Goal: Task Accomplishment & Management: Use online tool/utility

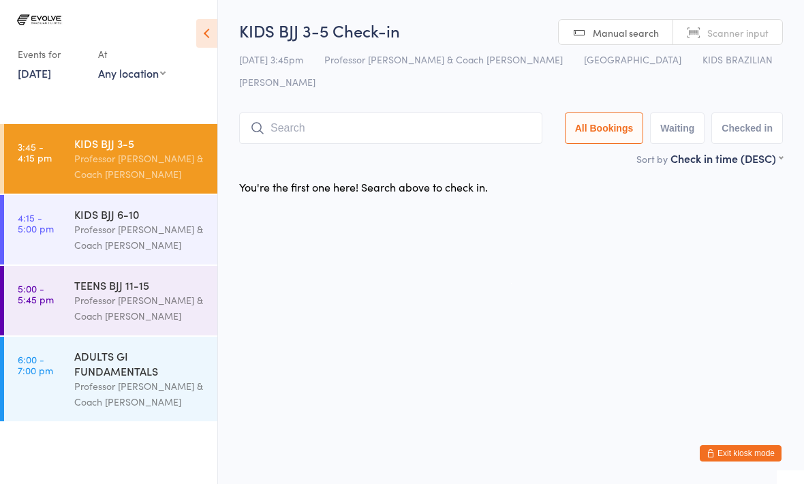
click at [284, 113] on input "search" at bounding box center [390, 127] width 303 height 31
click at [350, 112] on input "MarthIdk" at bounding box center [390, 127] width 303 height 31
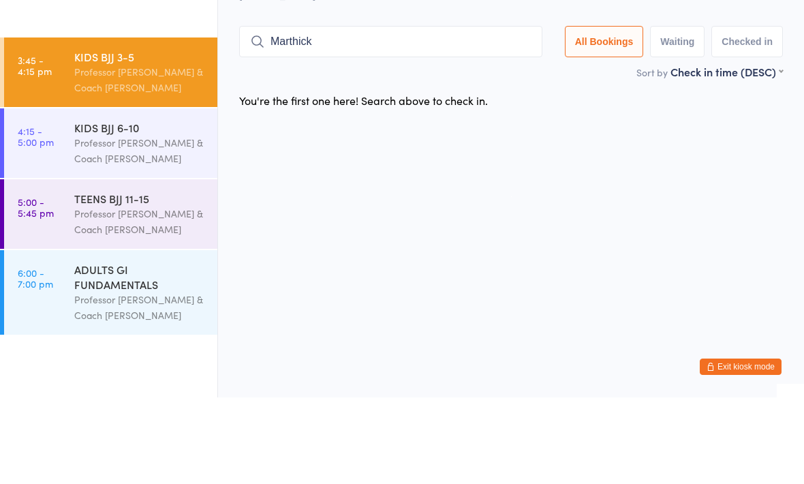
click at [581, 112] on button "All Bookings" at bounding box center [604, 127] width 79 height 31
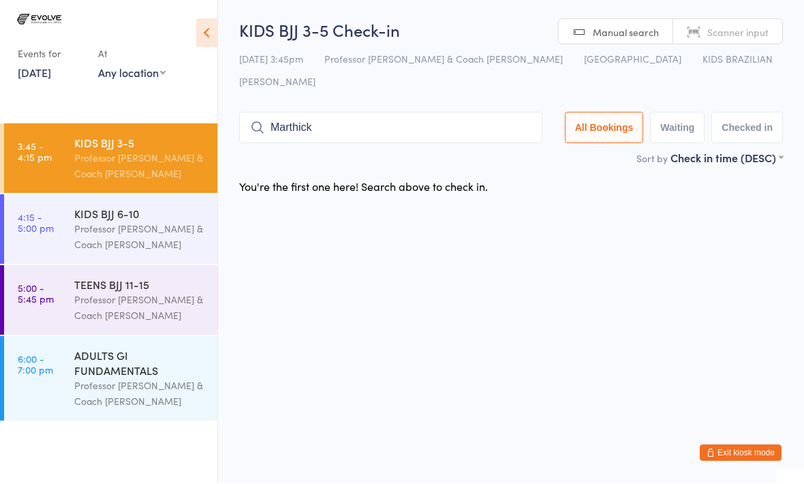
click at [344, 117] on input "Marthick" at bounding box center [390, 127] width 303 height 31
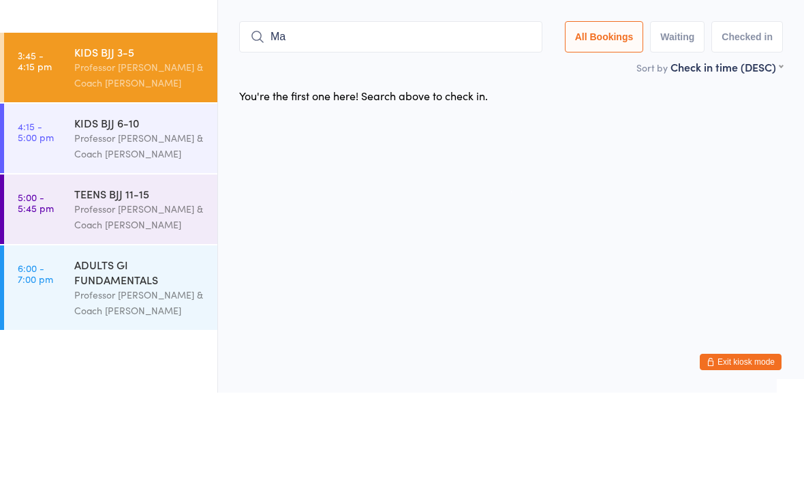
type input "M"
type input "Indy"
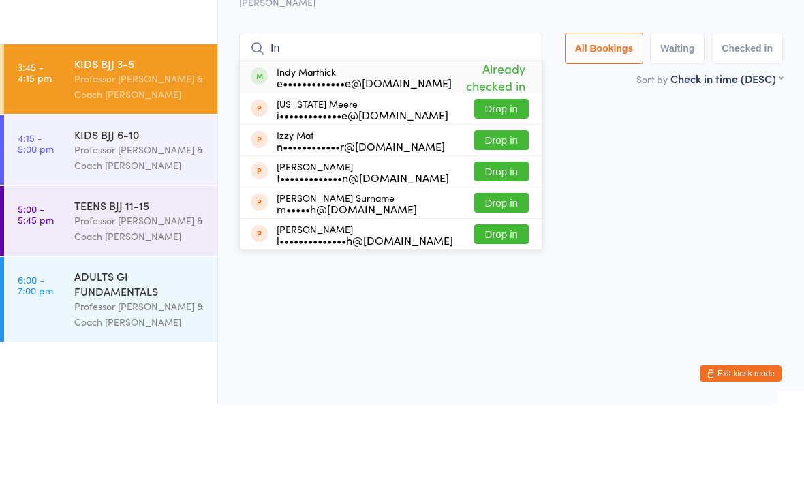
type input "I"
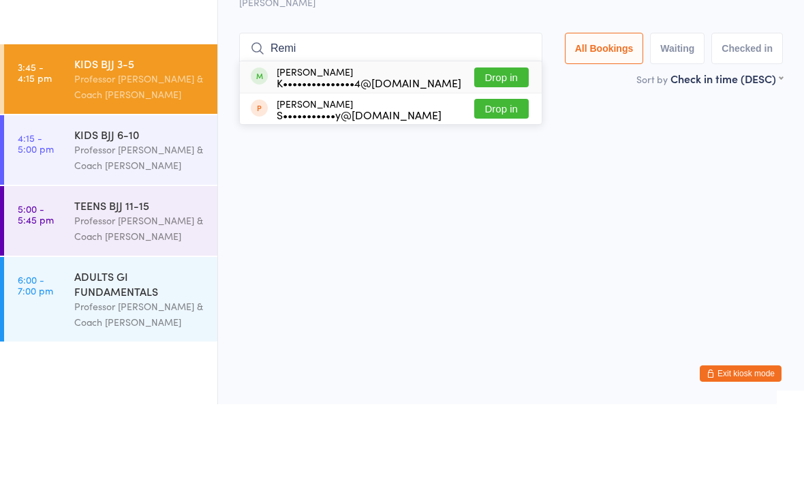
type input "Remi"
click at [500, 147] on button "Drop in" at bounding box center [501, 157] width 55 height 20
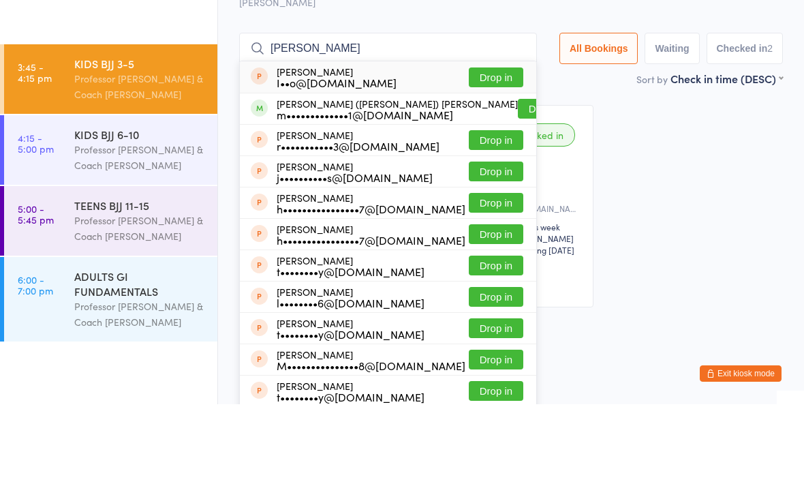
type input "[PERSON_NAME]"
click at [518, 179] on button "Drop in" at bounding box center [545, 189] width 55 height 20
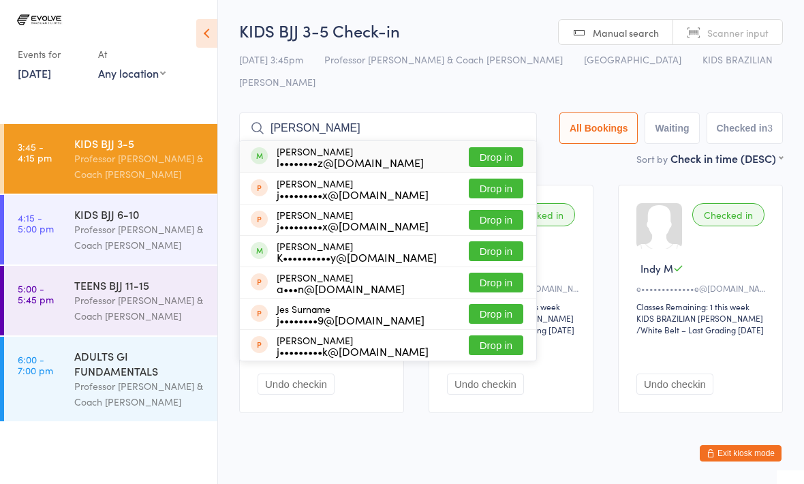
type input "[PERSON_NAME]"
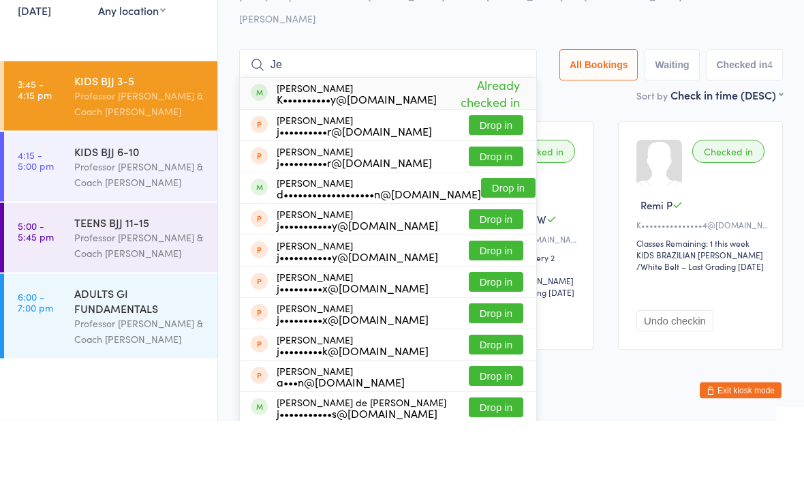
type input "J"
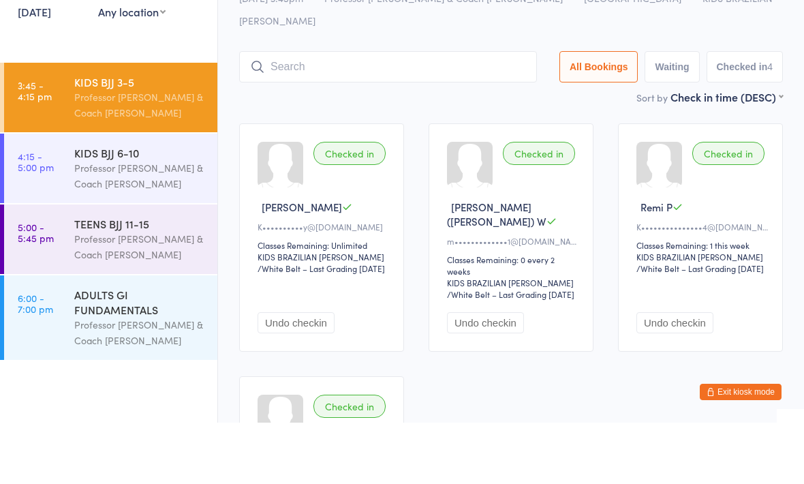
type input "R"
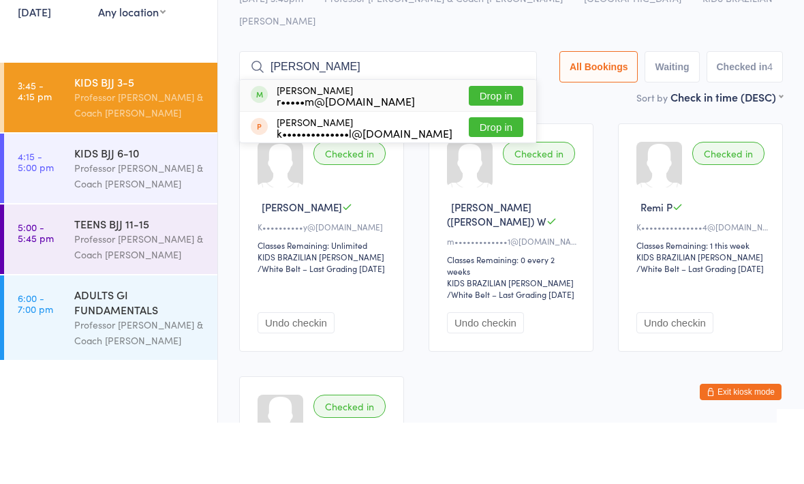
type input "[PERSON_NAME]"
click at [496, 147] on button "Drop in" at bounding box center [496, 157] width 55 height 20
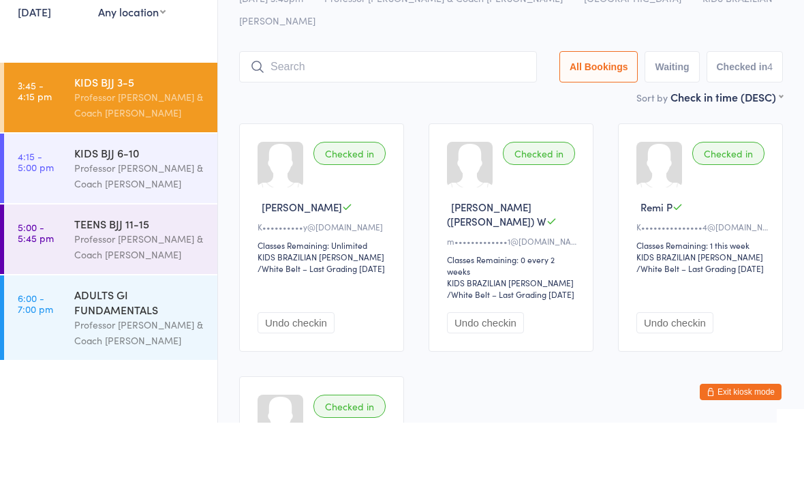
scroll to position [61, 0]
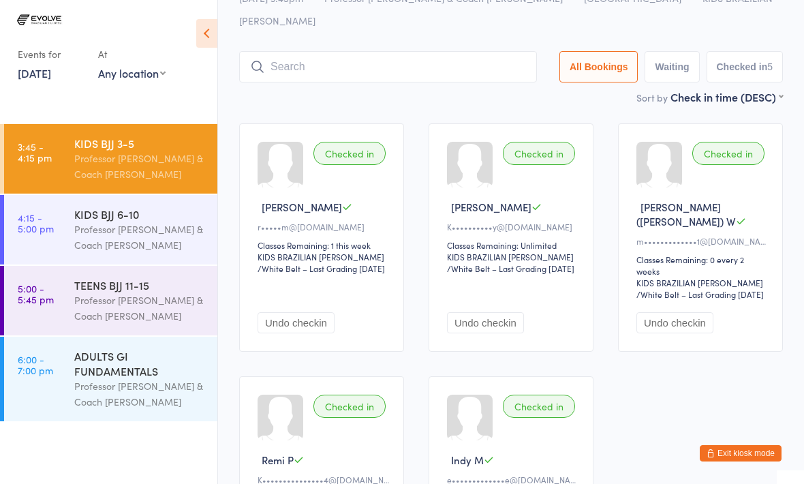
click at [426, 51] on input "search" at bounding box center [388, 66] width 298 height 31
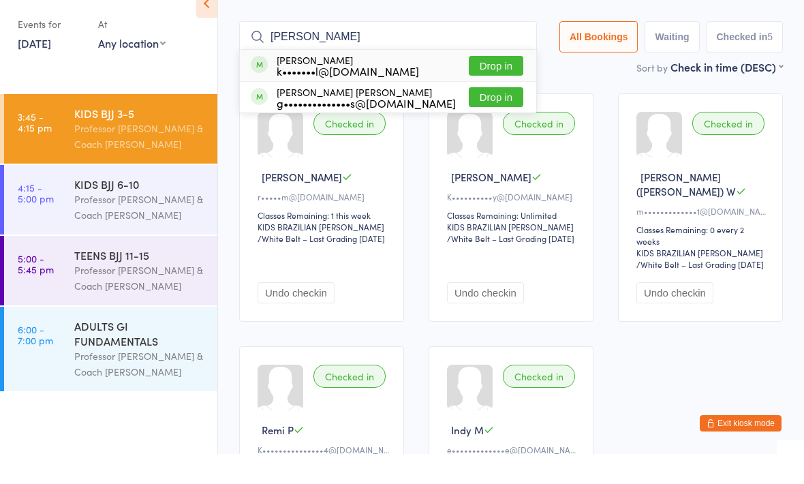
type input "[PERSON_NAME]"
click at [488, 117] on button "Drop in" at bounding box center [496, 127] width 55 height 20
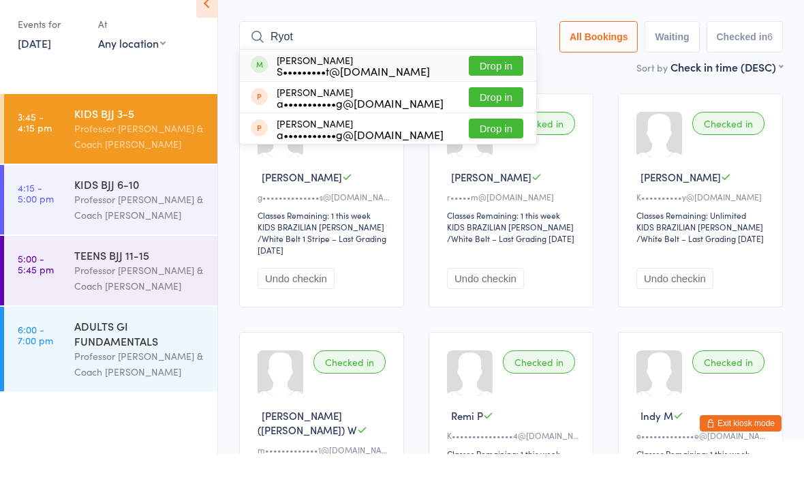
type input "Ryot"
click at [399, 80] on div "[PERSON_NAME] S•••••••••t@[DOMAIN_NAME] Drop in" at bounding box center [388, 95] width 297 height 31
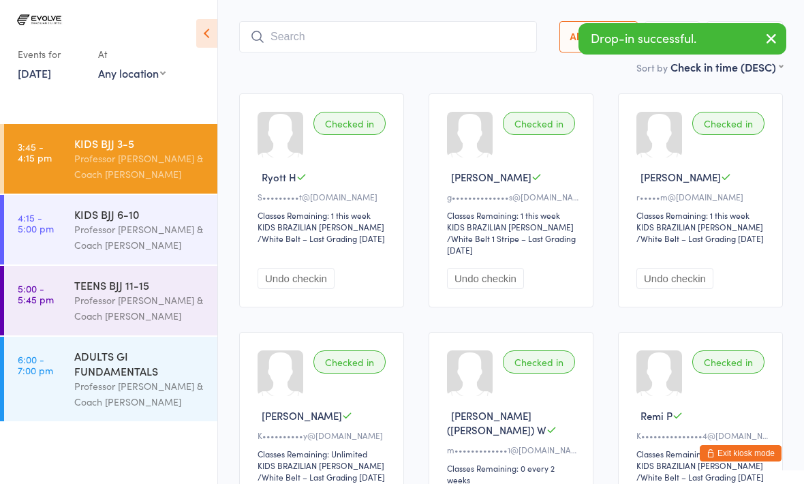
click at [357, 112] on div "Checked in" at bounding box center [350, 123] width 72 height 23
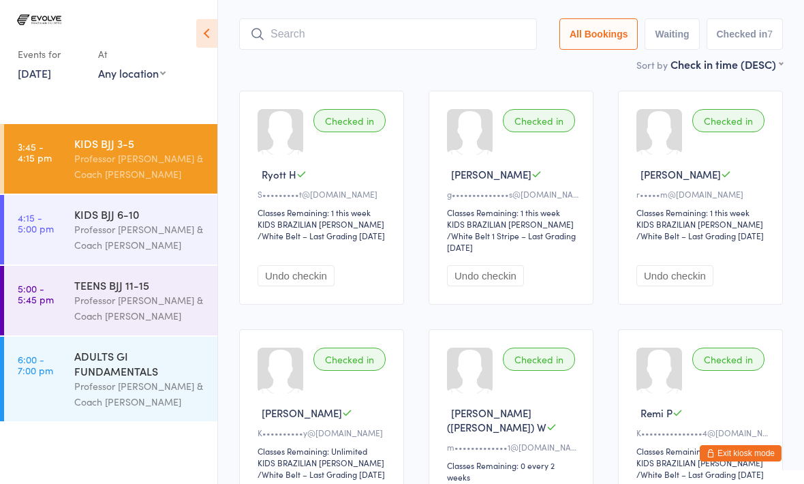
scroll to position [93, 0]
click at [336, 19] on input "search" at bounding box center [388, 34] width 298 height 31
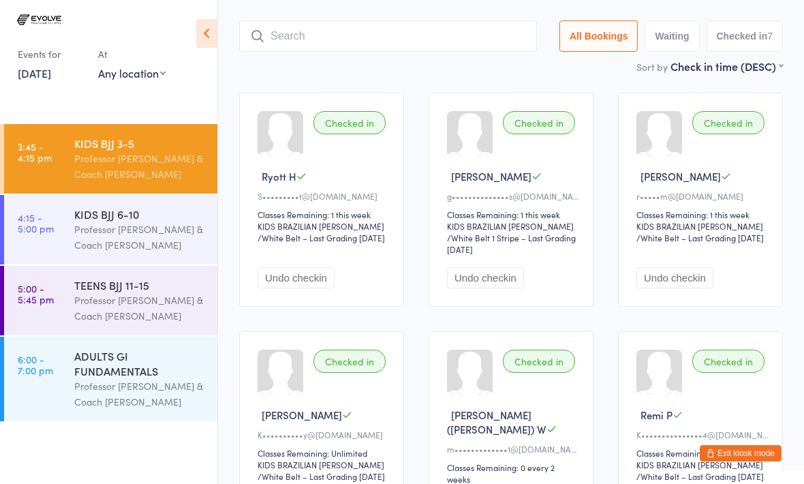
scroll to position [91, 0]
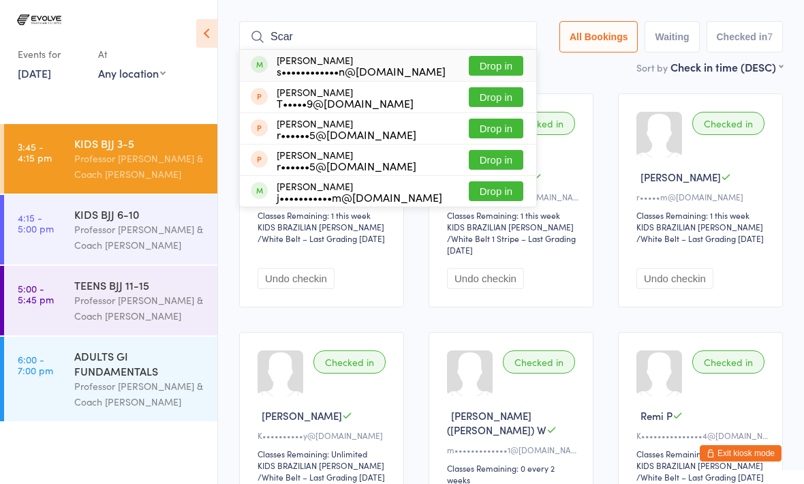
type input "Scar"
click at [486, 56] on button "Drop in" at bounding box center [496, 66] width 55 height 20
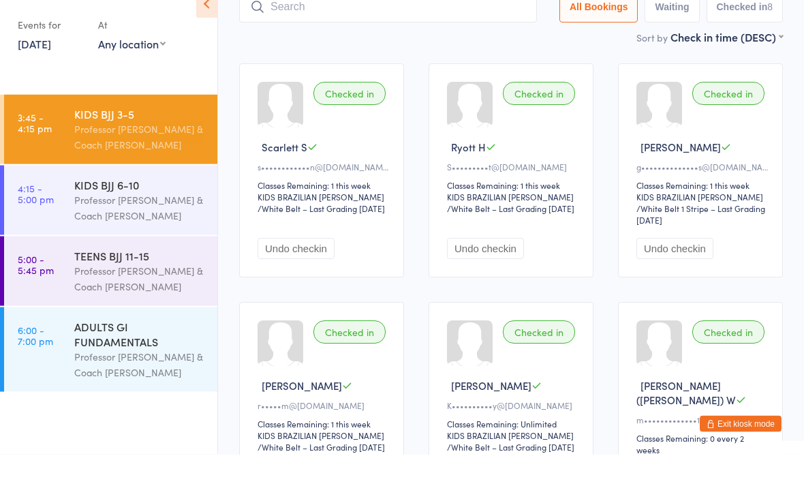
click at [108, 207] on div "KIDS BJJ 6-10" at bounding box center [140, 214] width 132 height 15
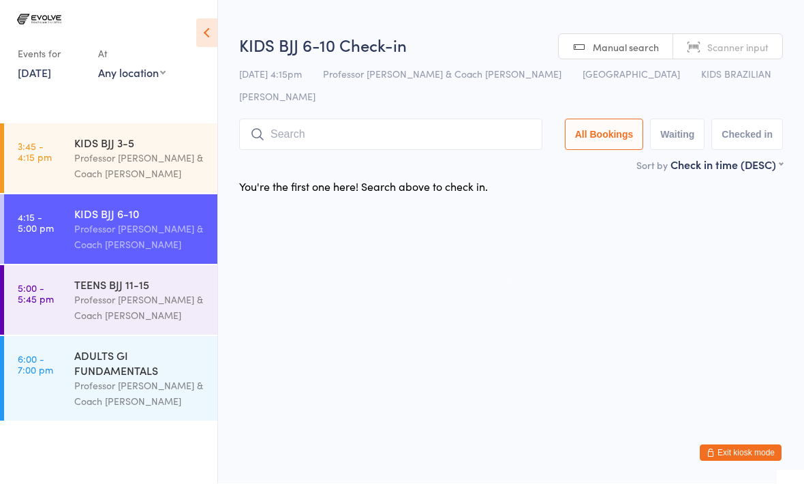
click at [343, 125] on input "search" at bounding box center [390, 134] width 303 height 31
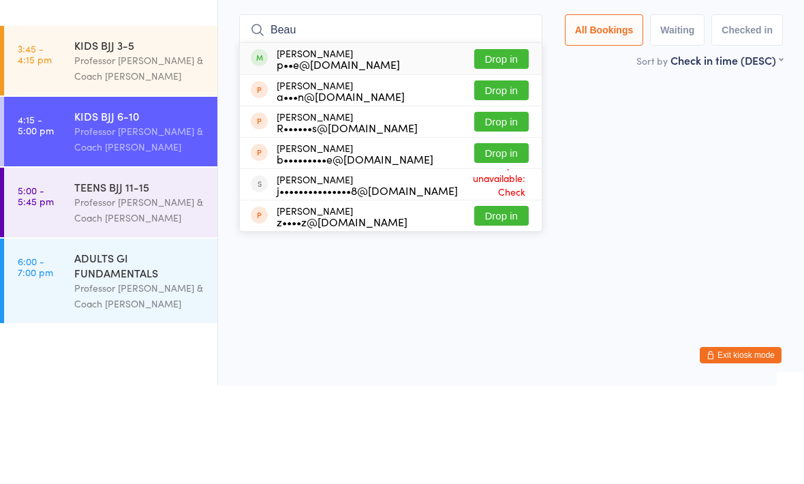
type input "Beau"
click at [502, 147] on button "Drop in" at bounding box center [501, 157] width 55 height 20
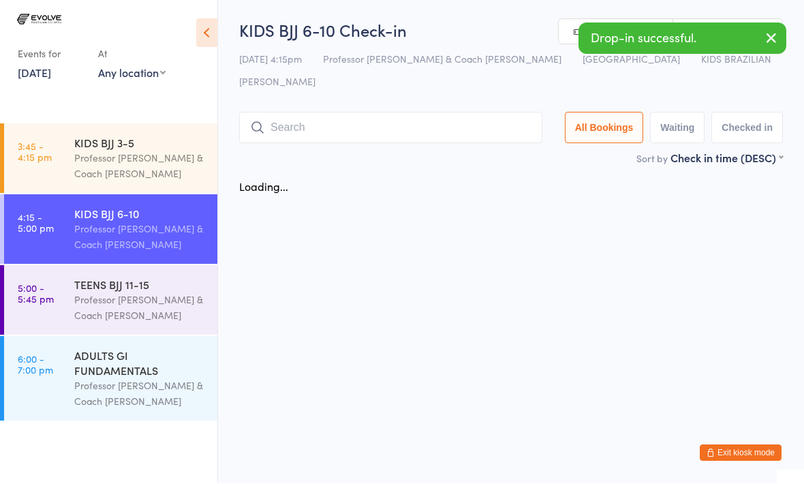
scroll to position [1, 0]
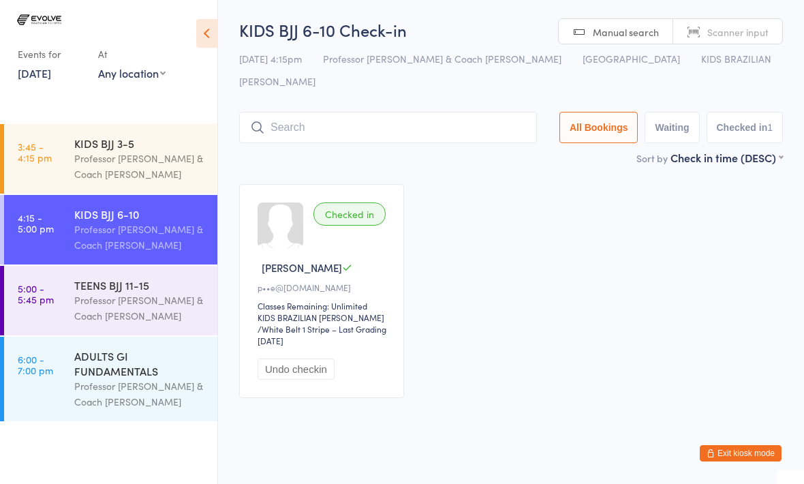
click at [359, 112] on input "search" at bounding box center [388, 127] width 298 height 31
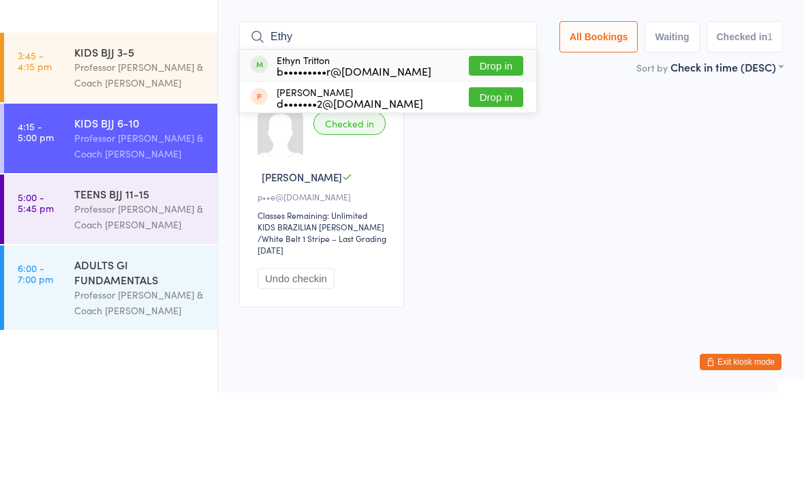
type input "Ethy"
click at [493, 147] on button "Drop in" at bounding box center [496, 157] width 55 height 20
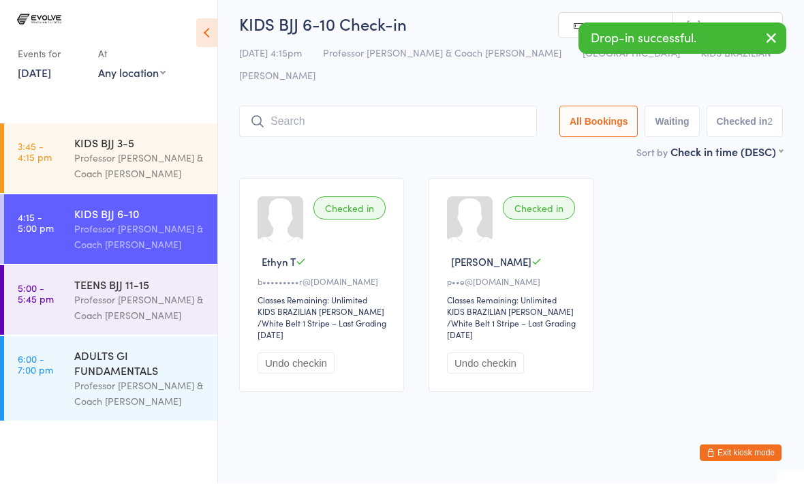
click at [776, 36] on icon "button" at bounding box center [771, 38] width 16 height 17
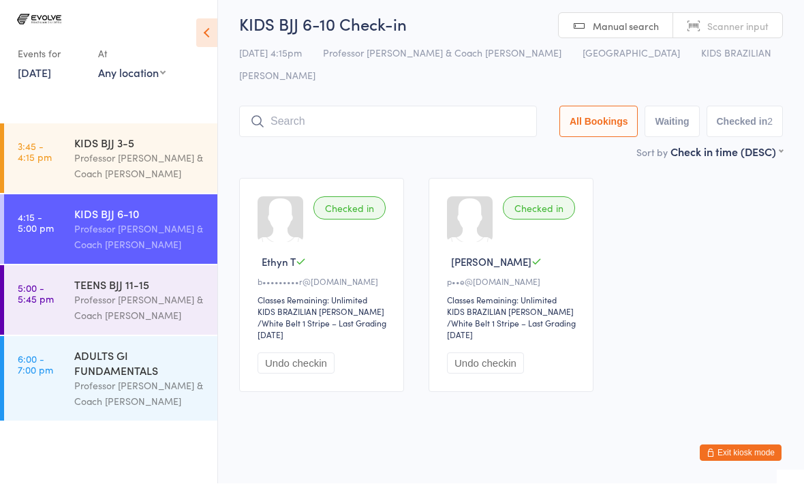
click at [323, 106] on input "search" at bounding box center [388, 121] width 298 height 31
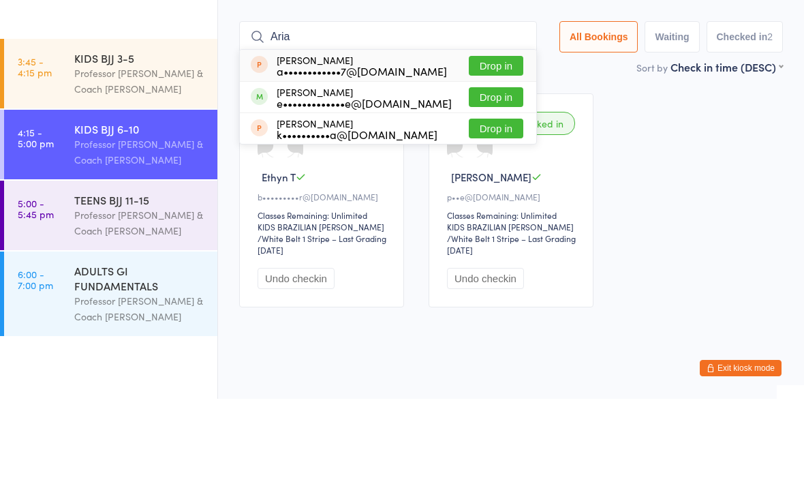
type input "Aria"
click at [480, 172] on button "Drop in" at bounding box center [496, 182] width 55 height 20
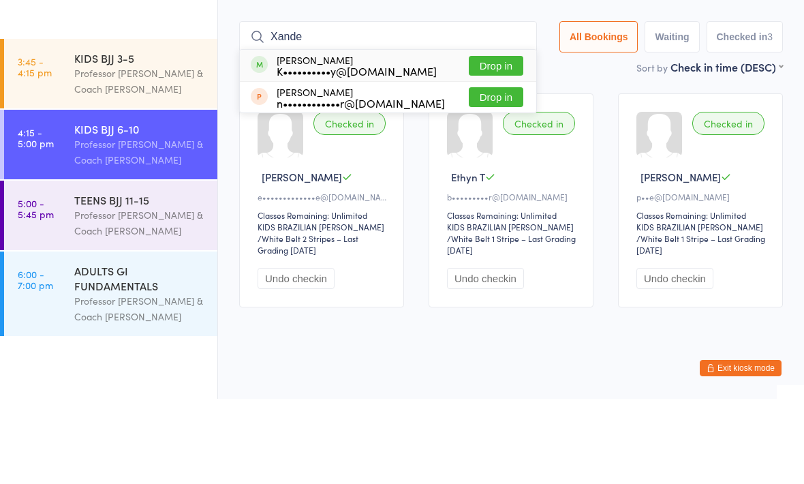
type input "Xander"
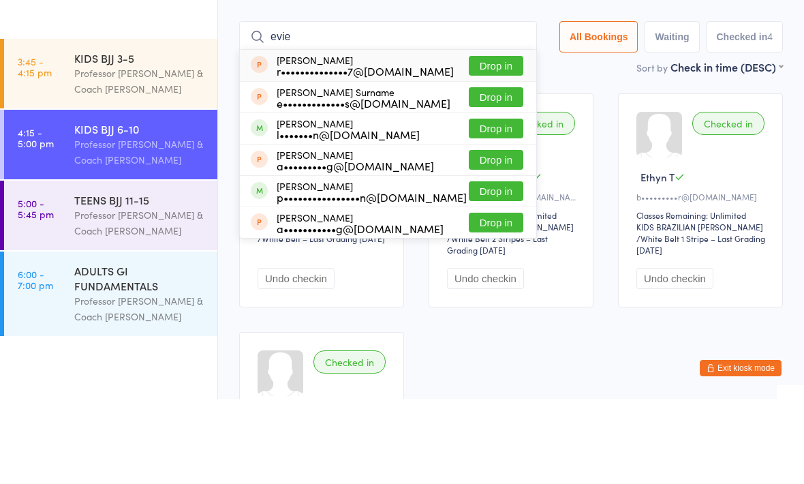
type input "evie"
click at [490, 204] on button "Drop in" at bounding box center [496, 214] width 55 height 20
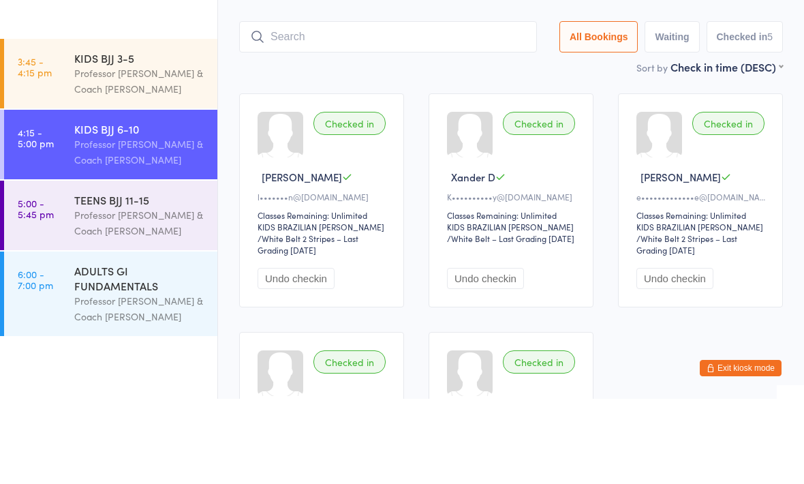
scroll to position [91, 0]
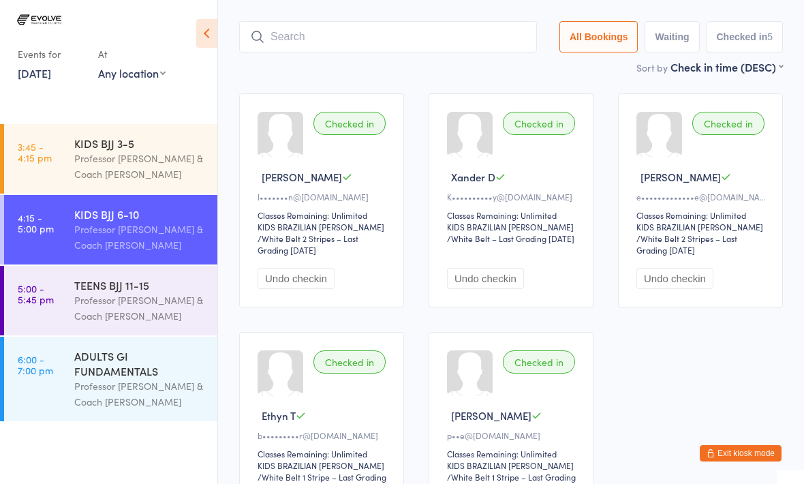
click at [285, 21] on input "search" at bounding box center [388, 36] width 298 height 31
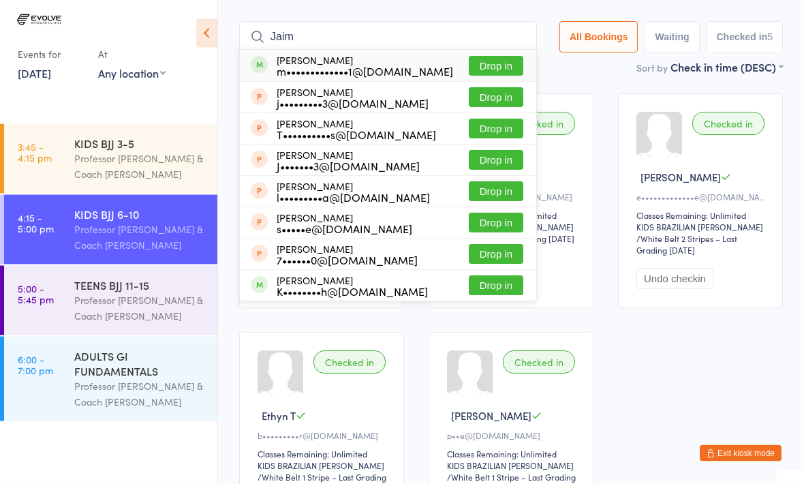
type input "Jaim"
click at [489, 57] on button "Drop in" at bounding box center [496, 67] width 55 height 20
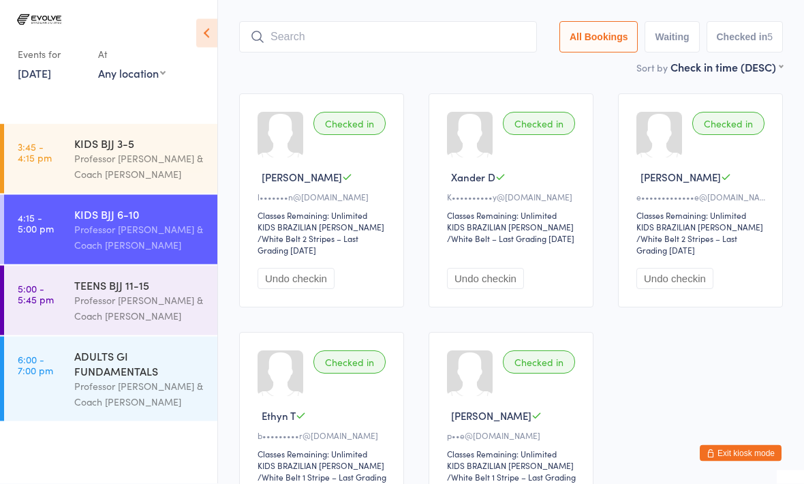
scroll to position [91, 0]
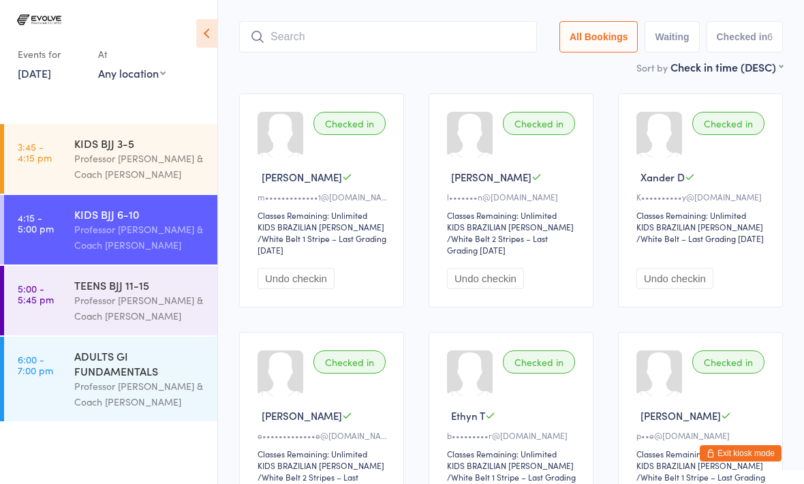
click at [313, 21] on input "search" at bounding box center [388, 36] width 298 height 31
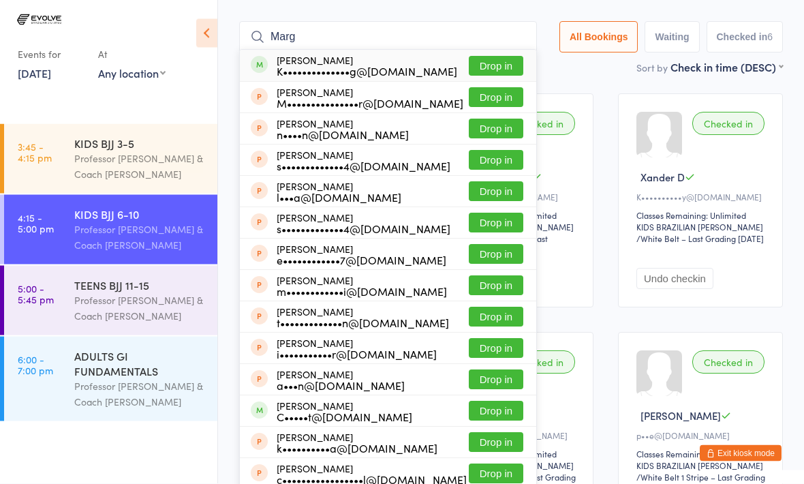
type input "Marg"
click at [488, 57] on button "Drop in" at bounding box center [496, 67] width 55 height 20
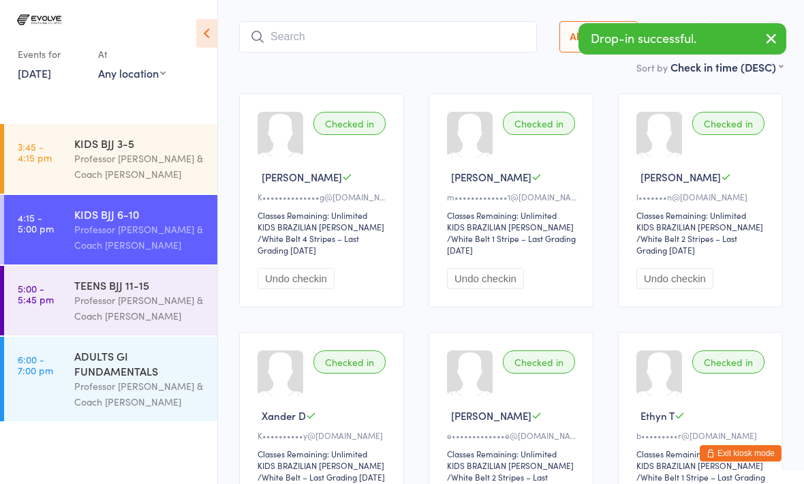
click at [300, 25] on input "search" at bounding box center [388, 36] width 298 height 31
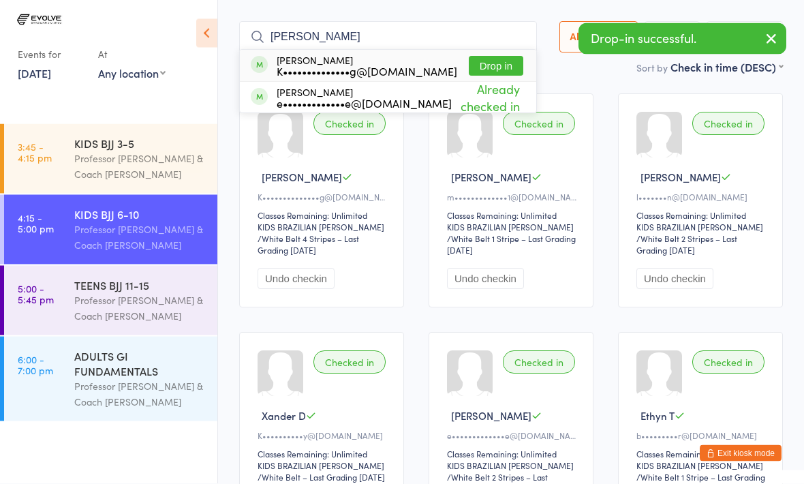
type input "[PERSON_NAME]"
click at [484, 57] on button "Drop in" at bounding box center [496, 67] width 55 height 20
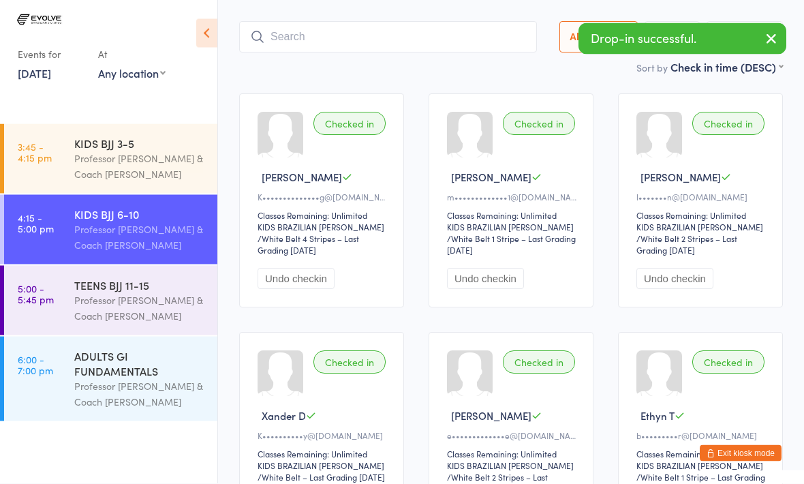
scroll to position [91, 0]
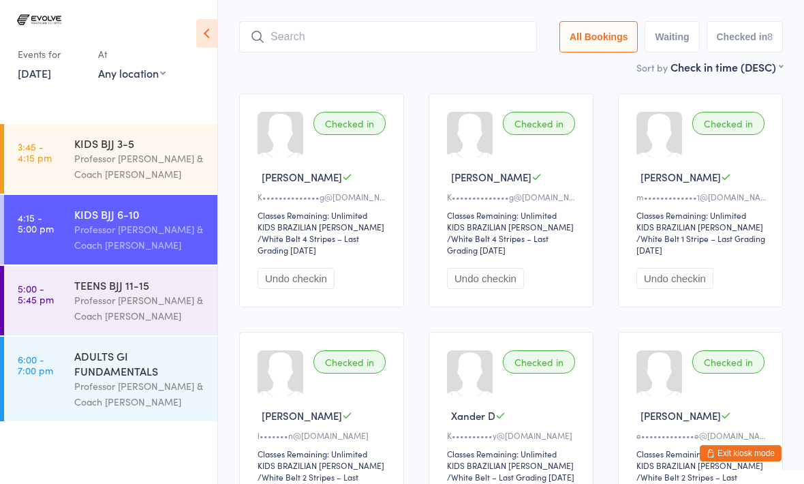
click at [359, 21] on input "search" at bounding box center [388, 36] width 298 height 31
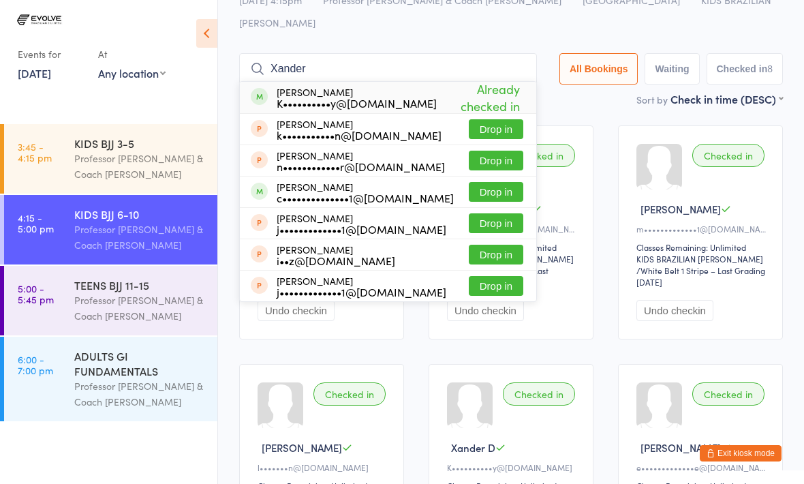
scroll to position [59, 0]
type input "Xander"
click at [557, 92] on div "Sort by Check in time (DESC) First name (ASC) First name (DESC) Last name (ASC)…" at bounding box center [511, 99] width 544 height 15
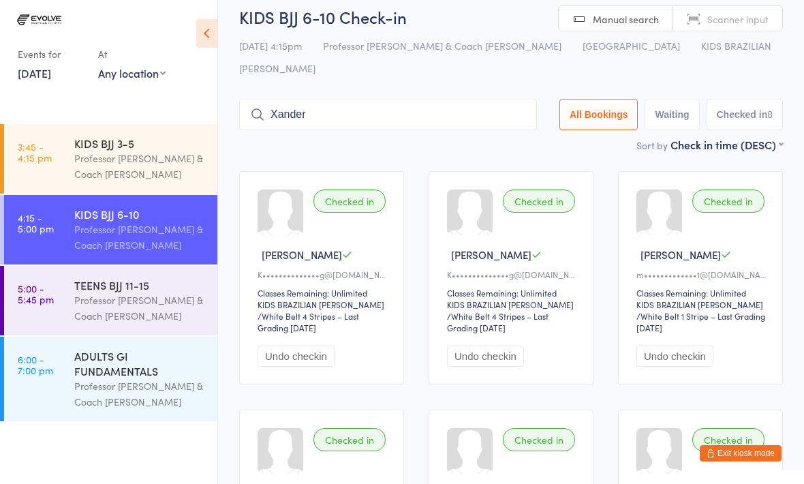
scroll to position [14, 0]
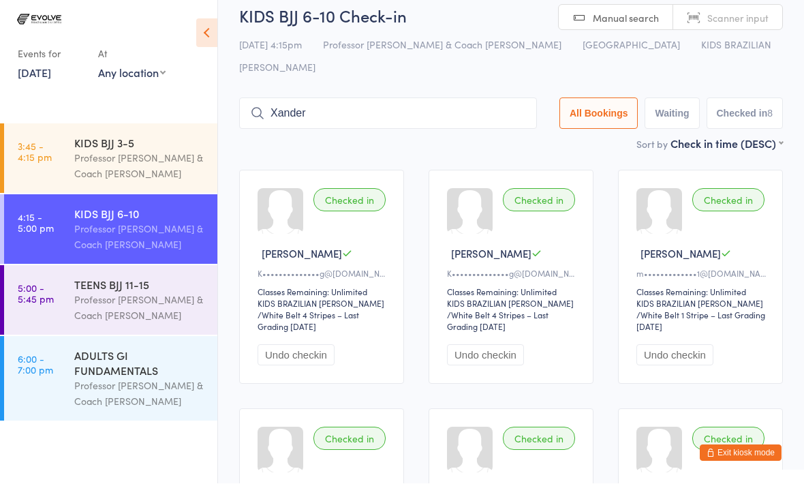
click at [145, 312] on div "Professor [PERSON_NAME] & Coach [PERSON_NAME]" at bounding box center [140, 307] width 132 height 31
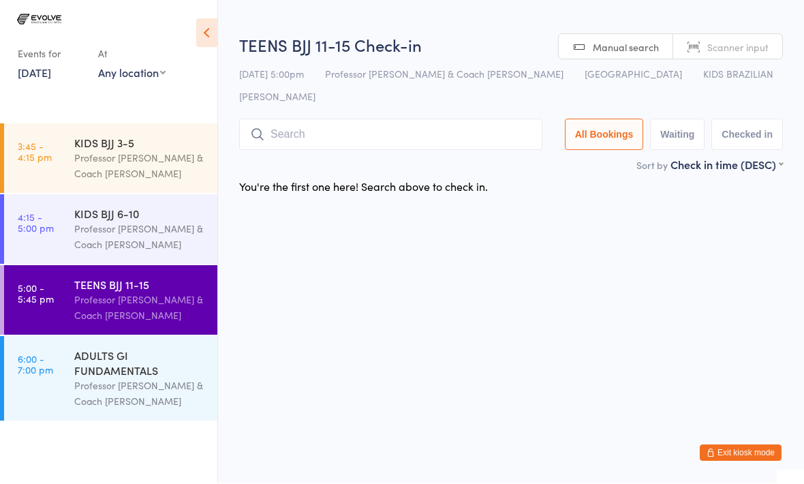
click at [471, 122] on input "search" at bounding box center [390, 134] width 303 height 31
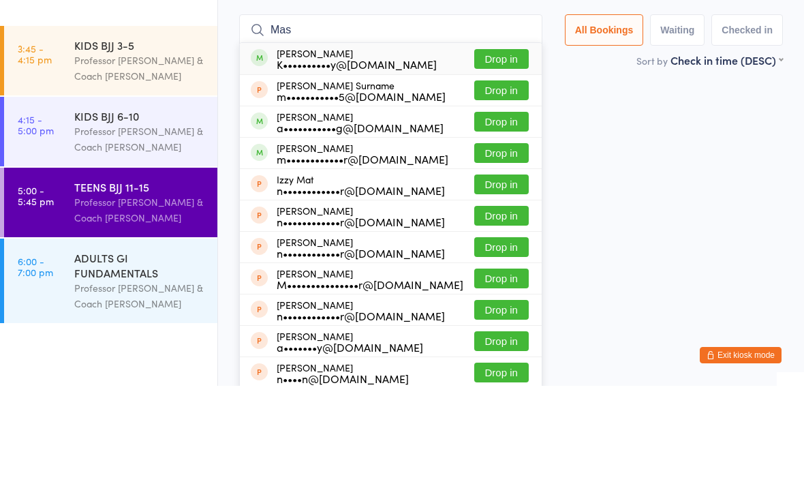
type input "Mas"
click at [331, 157] on div "K••••••••••y@[DOMAIN_NAME]" at bounding box center [357, 162] width 160 height 11
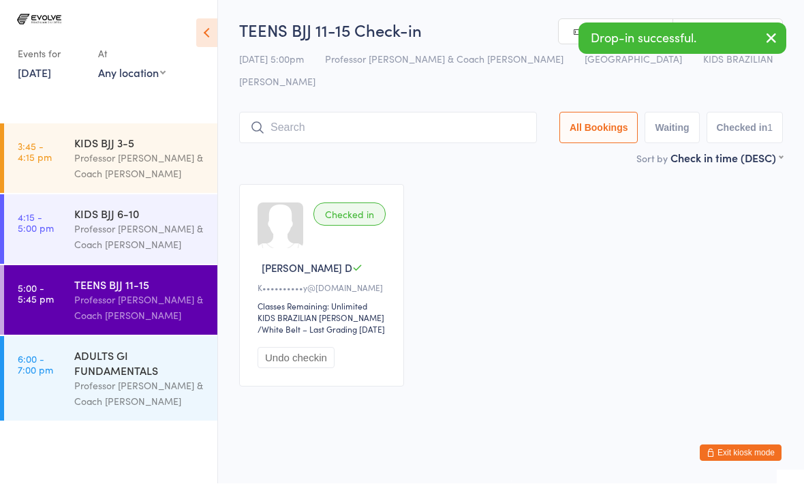
click at [136, 219] on div "KIDS BJJ 6-10" at bounding box center [140, 214] width 132 height 15
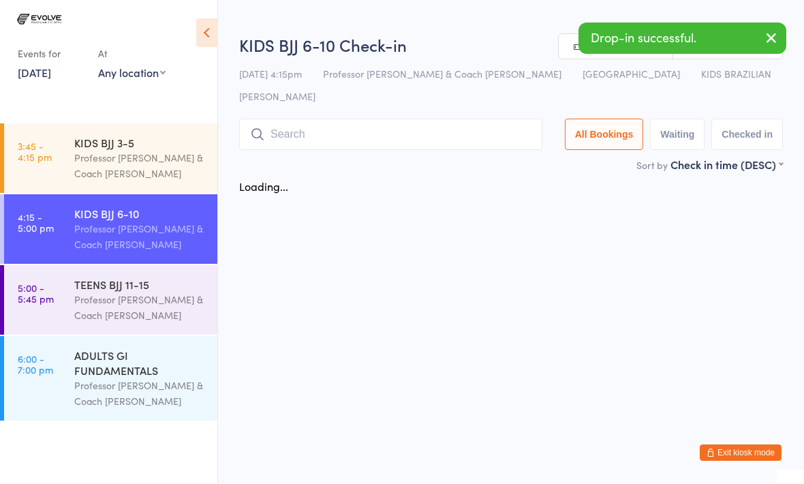
scroll to position [1, 0]
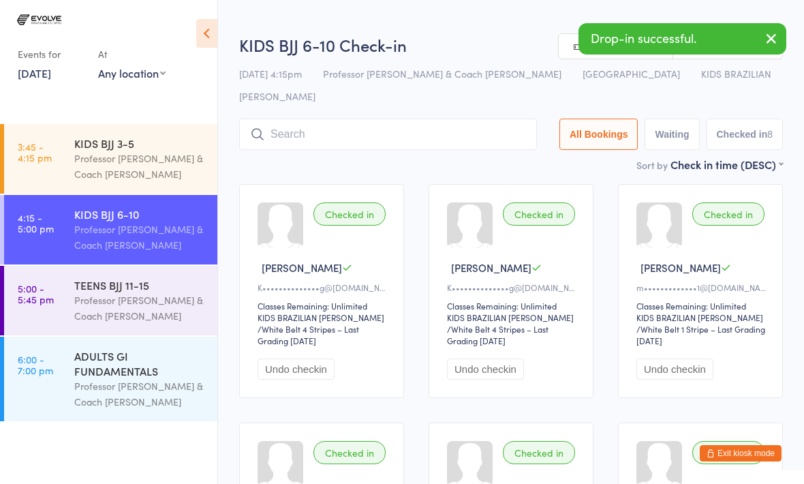
click at [155, 155] on div "Professor [PERSON_NAME] & Coach [PERSON_NAME]" at bounding box center [140, 166] width 132 height 31
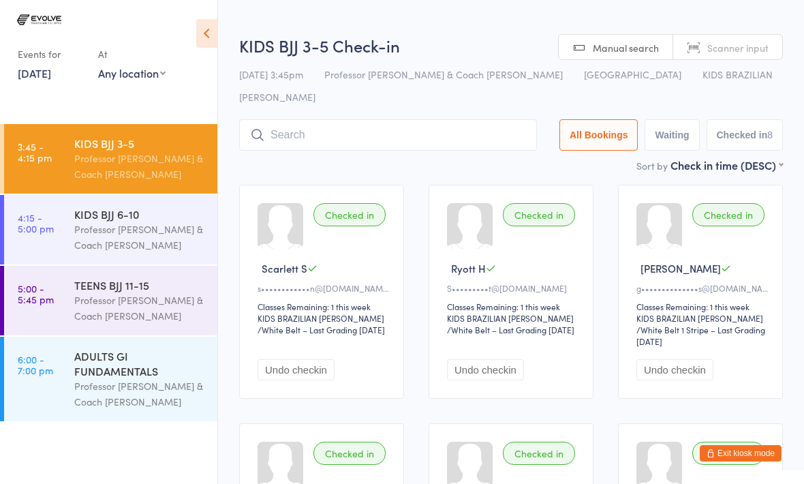
click at [143, 227] on div "Professor [PERSON_NAME] & Coach [PERSON_NAME]" at bounding box center [140, 237] width 132 height 31
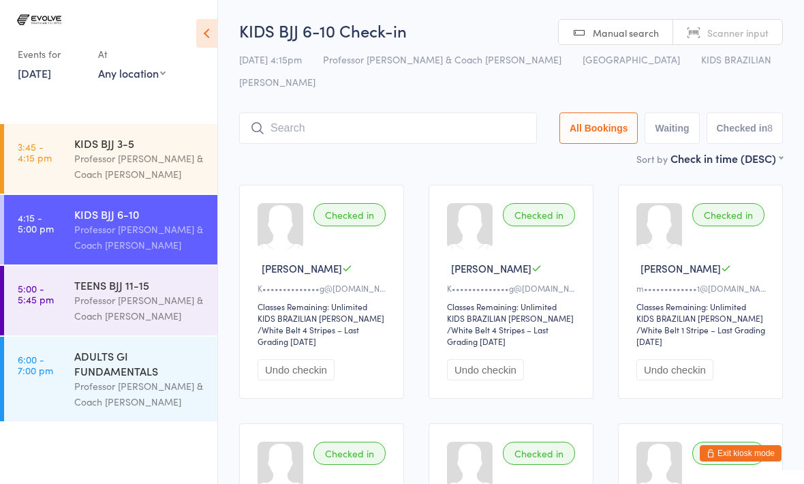
click at [126, 297] on div "Professor [PERSON_NAME] & Coach [PERSON_NAME]" at bounding box center [140, 307] width 132 height 31
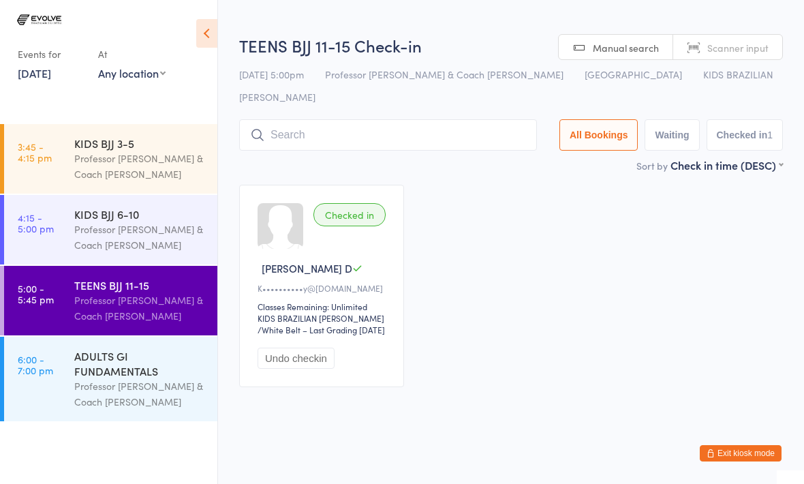
click at [324, 119] on input "search" at bounding box center [388, 134] width 298 height 31
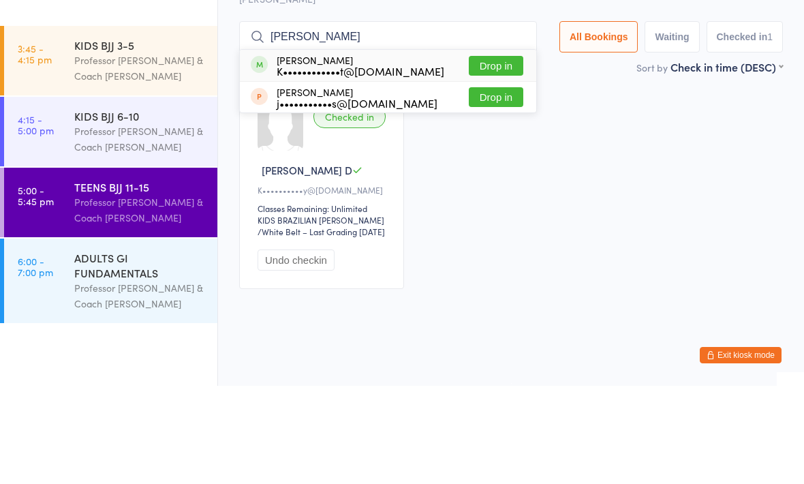
type input "[PERSON_NAME]"
click at [483, 154] on button "Drop in" at bounding box center [496, 164] width 55 height 20
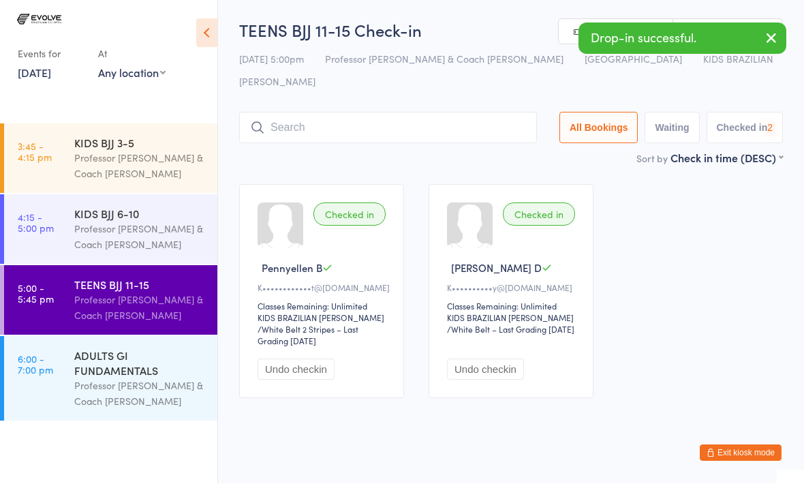
scroll to position [1, 0]
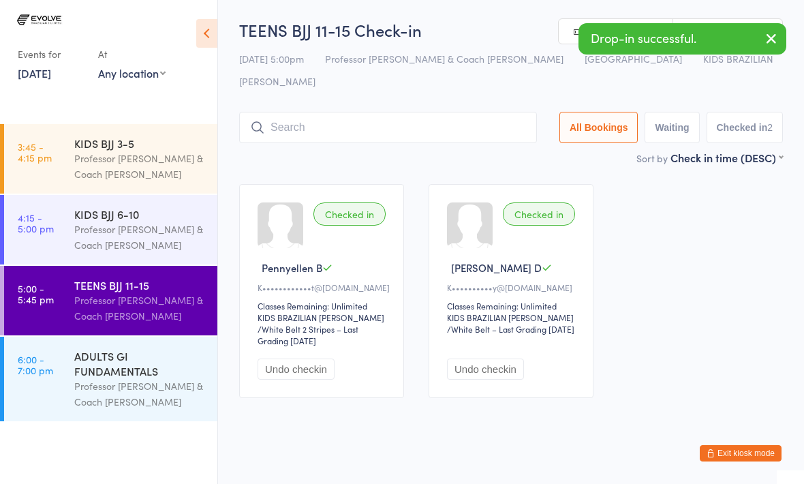
click at [407, 112] on input "search" at bounding box center [388, 127] width 298 height 31
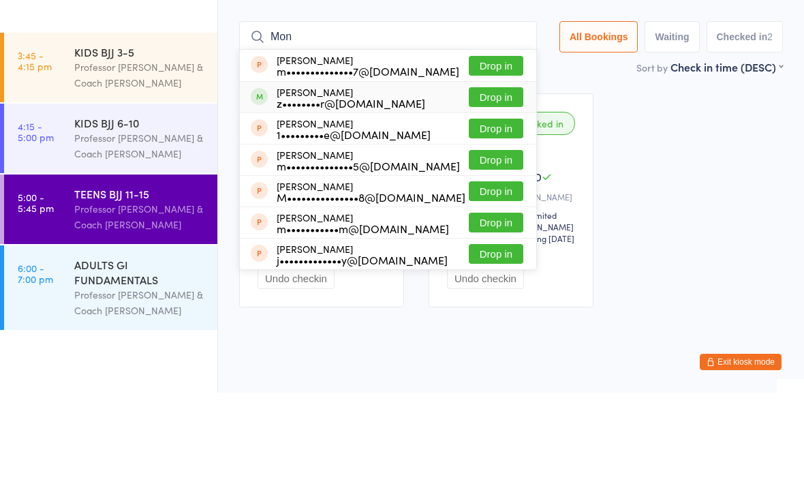
type input "Mon"
click at [344, 189] on div "z••••••••r@[DOMAIN_NAME]" at bounding box center [351, 194] width 149 height 11
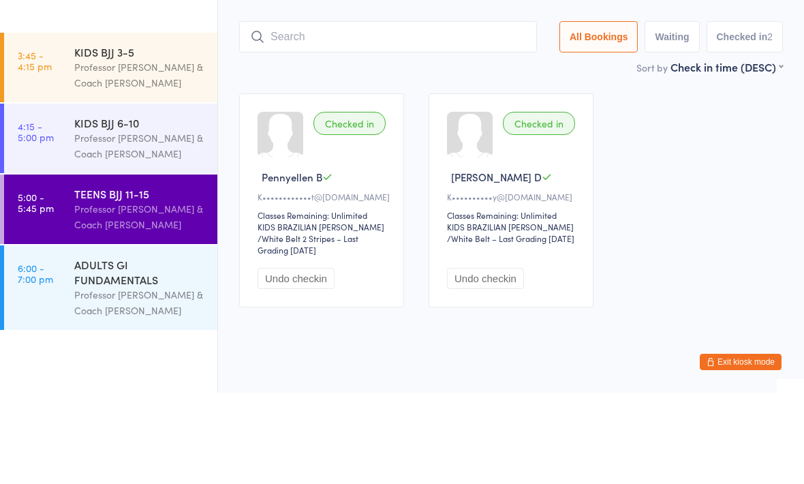
scroll to position [6, 0]
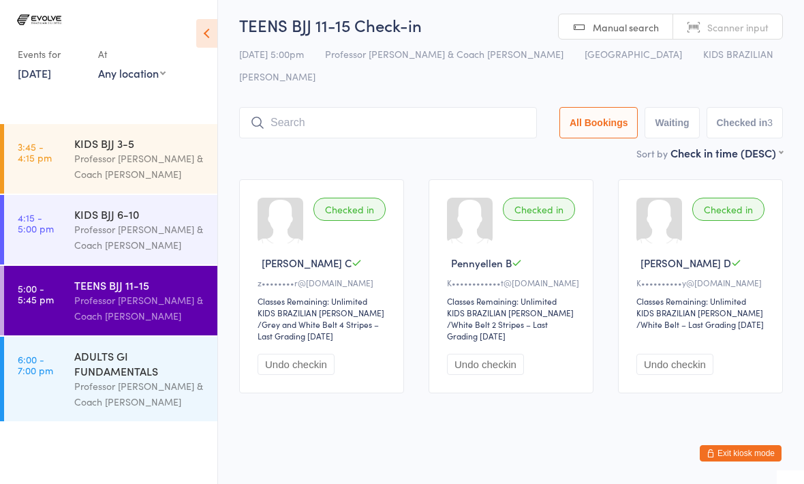
click at [310, 107] on input "search" at bounding box center [388, 122] width 298 height 31
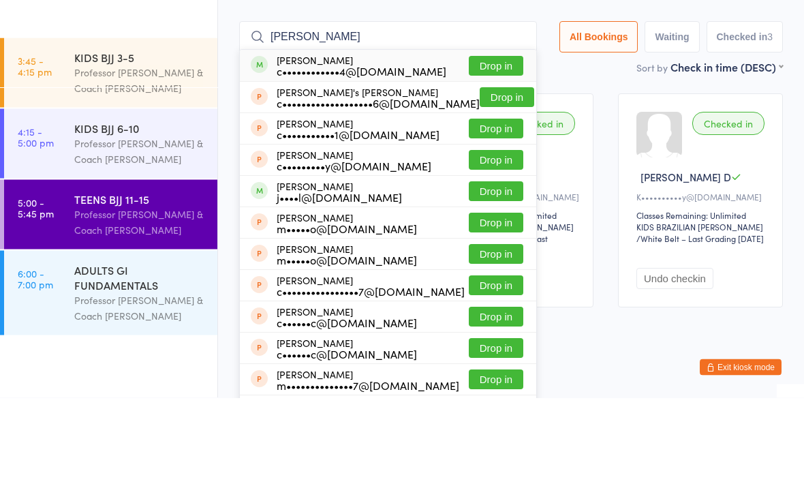
type input "[PERSON_NAME]"
click at [472, 142] on button "Drop in" at bounding box center [496, 152] width 55 height 20
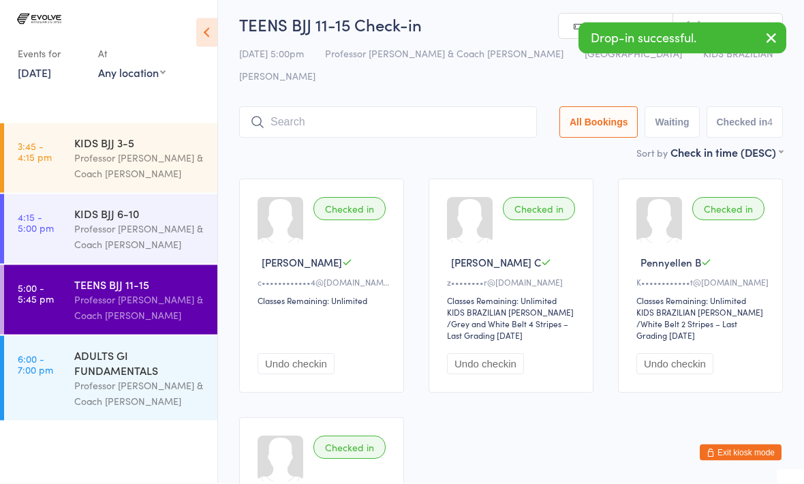
click at [458, 142] on main "TEENS BJJ 11-15 Check-in [DATE] 5:00pm Professor [PERSON_NAME] & Coach [PERSON_…" at bounding box center [511, 323] width 544 height 619
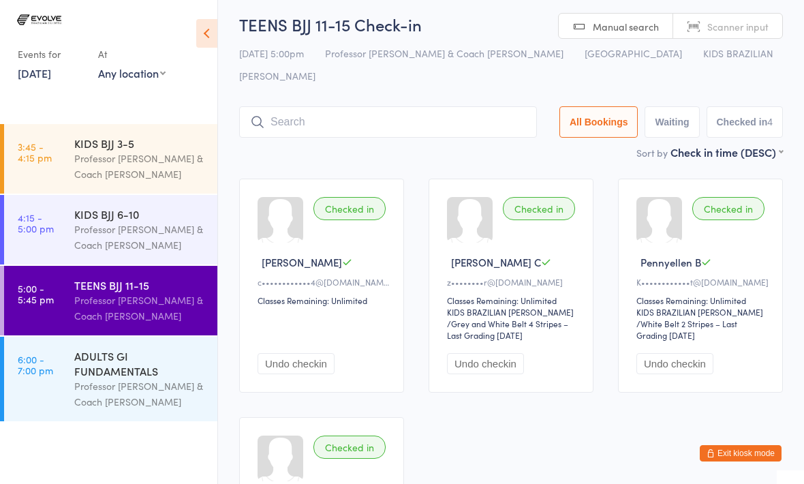
click at [285, 106] on input "search" at bounding box center [388, 121] width 298 height 31
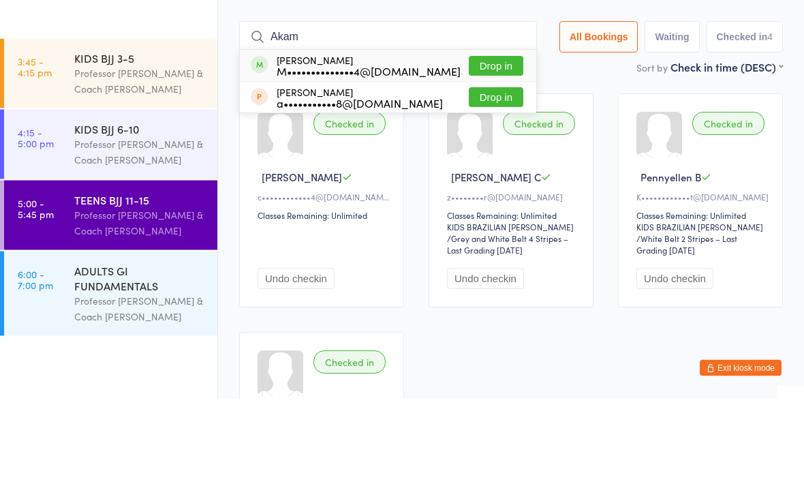
type input "Akam"
click at [480, 142] on button "Drop in" at bounding box center [496, 152] width 55 height 20
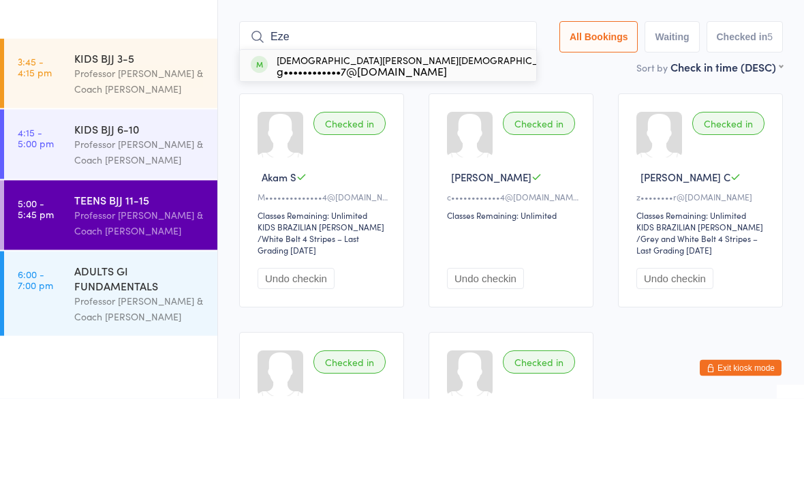
type input "Eze"
click at [326, 151] on div "g••••••••••••7@[DOMAIN_NAME]" at bounding box center [421, 156] width 288 height 11
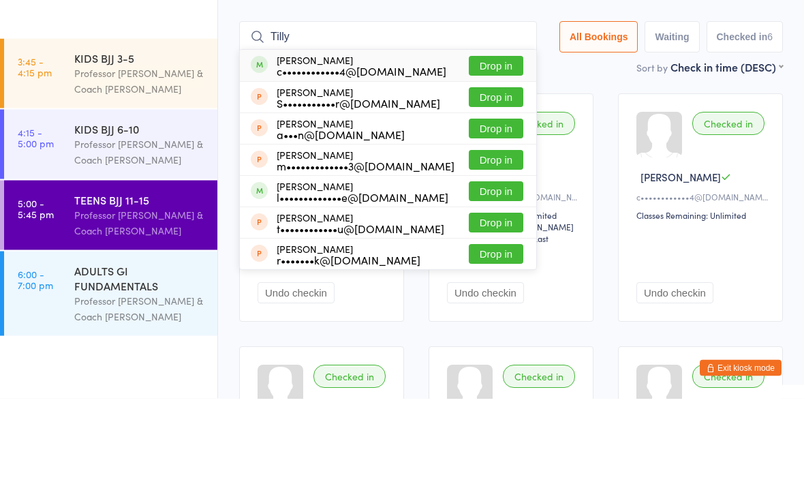
type input "Tilly"
click at [481, 142] on button "Drop in" at bounding box center [496, 152] width 55 height 20
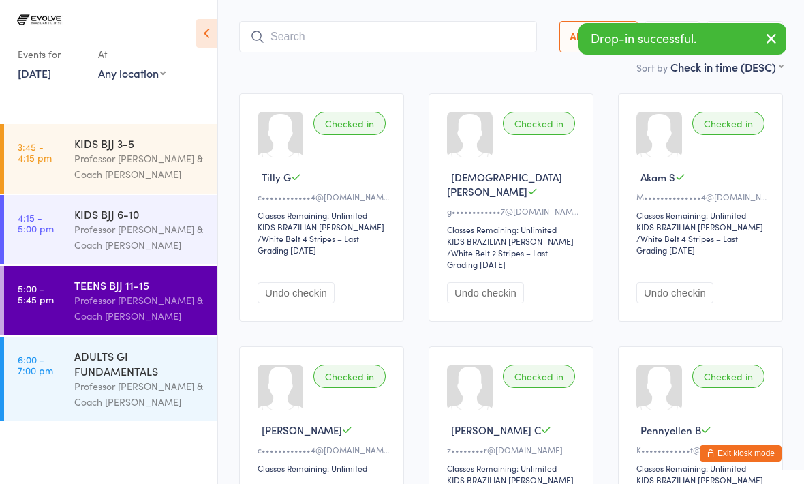
click at [322, 29] on input "search" at bounding box center [388, 36] width 298 height 31
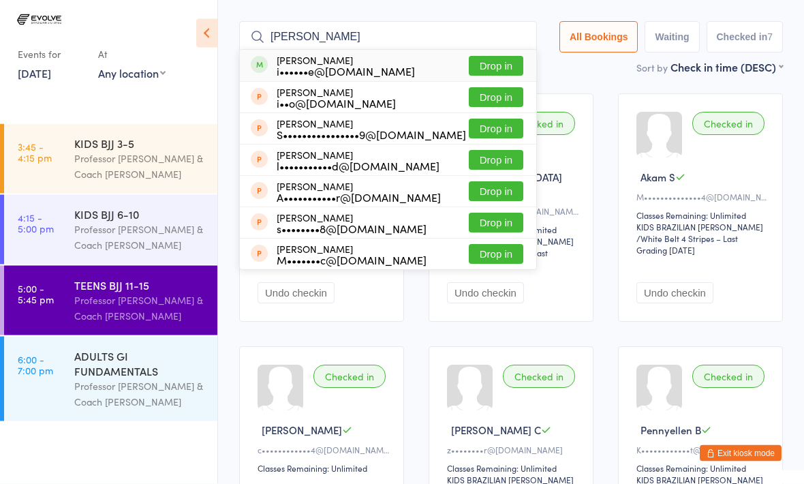
type input "[PERSON_NAME]"
click at [472, 57] on button "Drop in" at bounding box center [496, 67] width 55 height 20
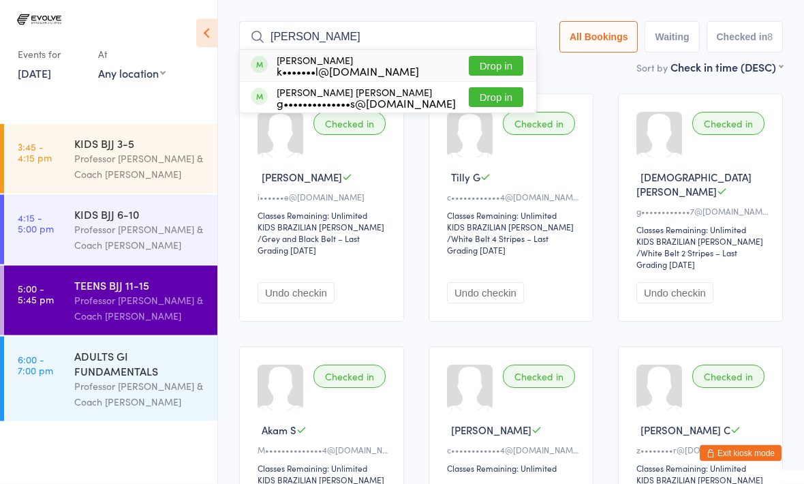
type input "[PERSON_NAME]"
click at [469, 57] on button "Drop in" at bounding box center [496, 67] width 55 height 20
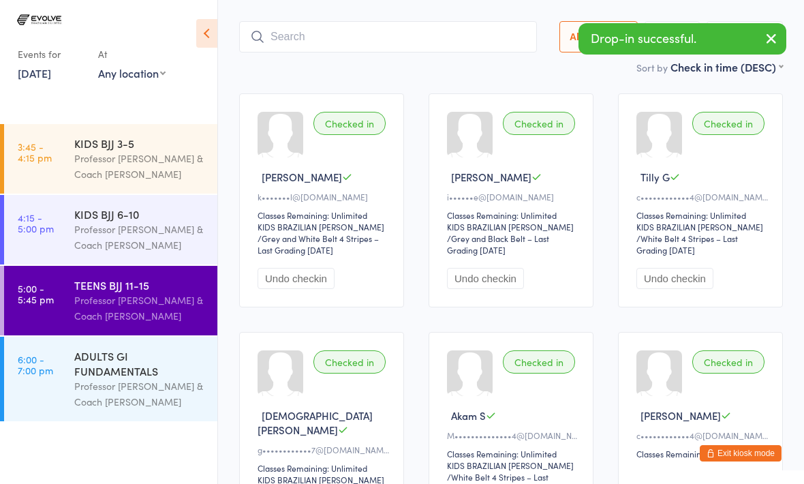
click at [336, 25] on input "search" at bounding box center [388, 36] width 298 height 31
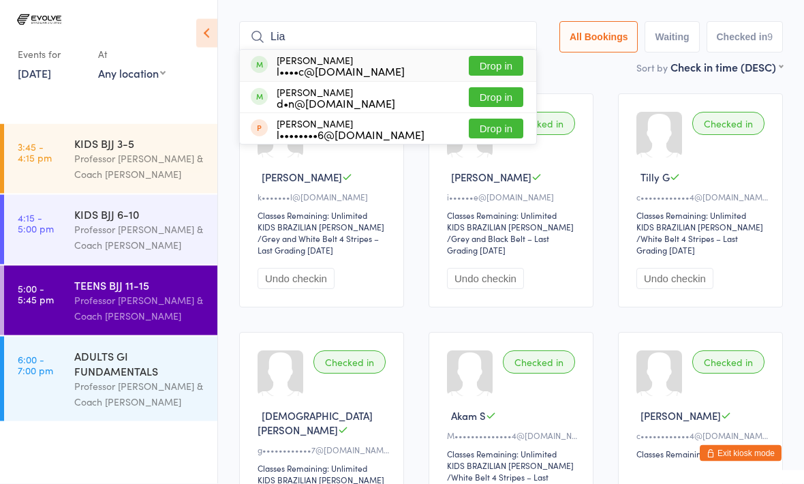
type input "Lia"
click at [480, 57] on button "Drop in" at bounding box center [496, 67] width 55 height 20
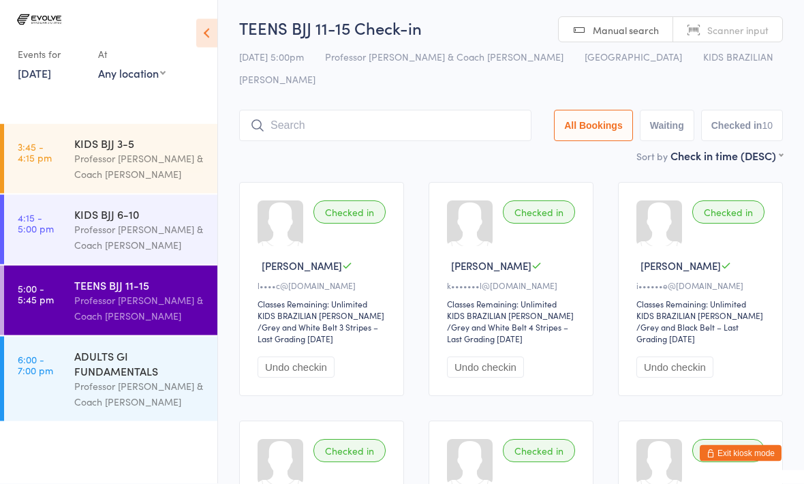
scroll to position [0, 0]
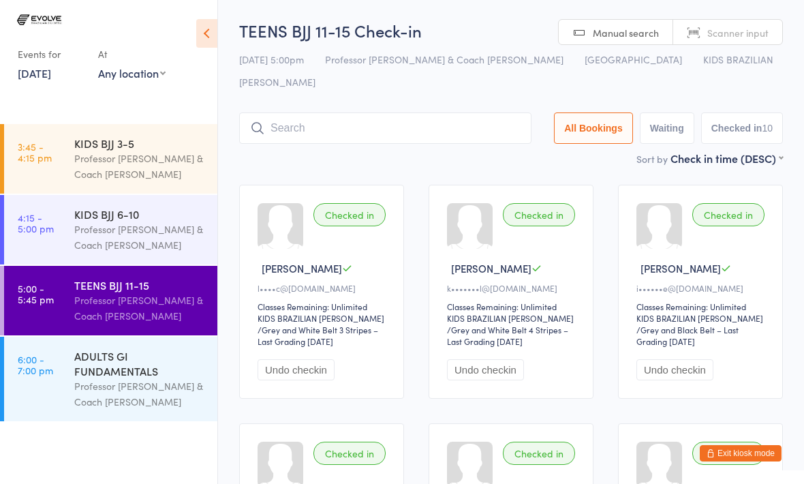
click at [374, 117] on input "search" at bounding box center [385, 127] width 292 height 31
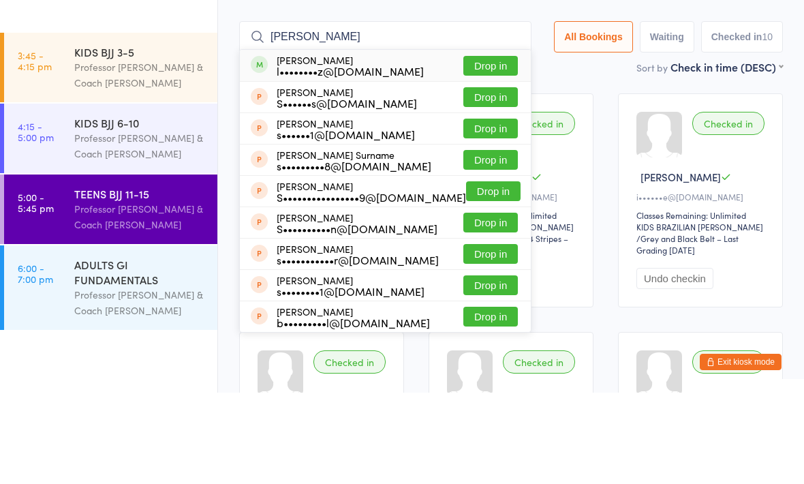
type input "[PERSON_NAME]"
click at [485, 147] on button "Drop in" at bounding box center [491, 157] width 55 height 20
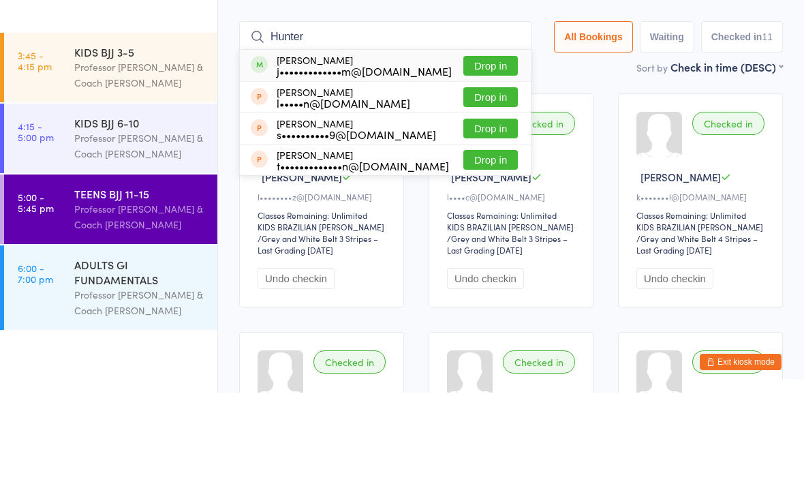
type input "Hunter"
click at [487, 147] on button "Drop in" at bounding box center [491, 157] width 55 height 20
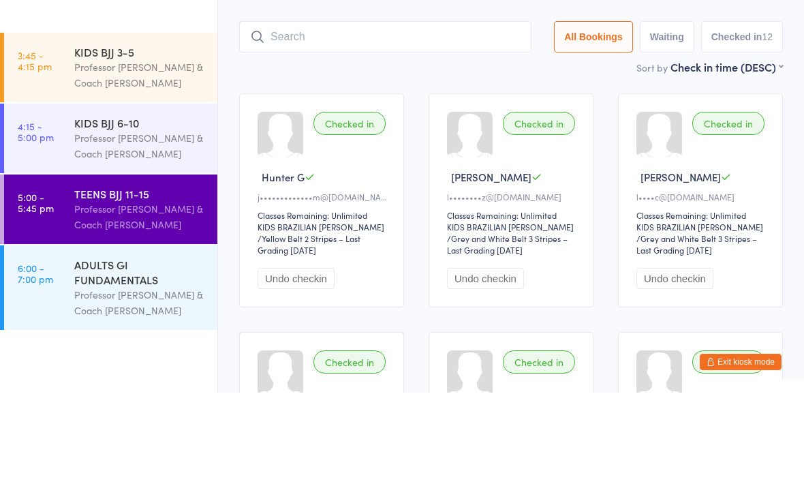
scroll to position [91, 0]
